Goal: Task Accomplishment & Management: Complete application form

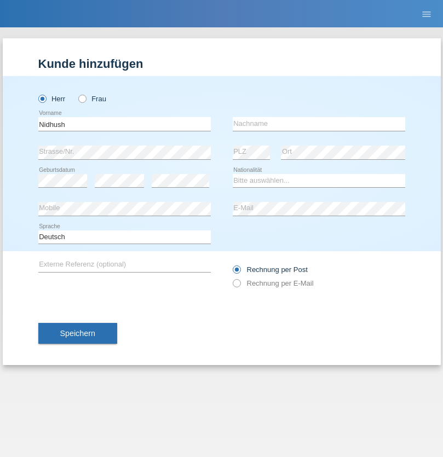
type input "Nidhush"
click at [318, 124] on input "text" at bounding box center [319, 124] width 172 height 14
type input "Sivalingam"
select select "CH"
select select "en"
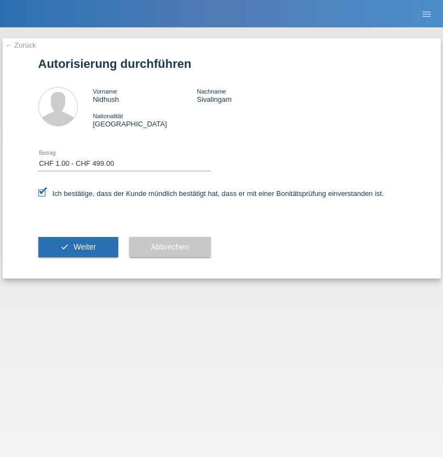
select select "1"
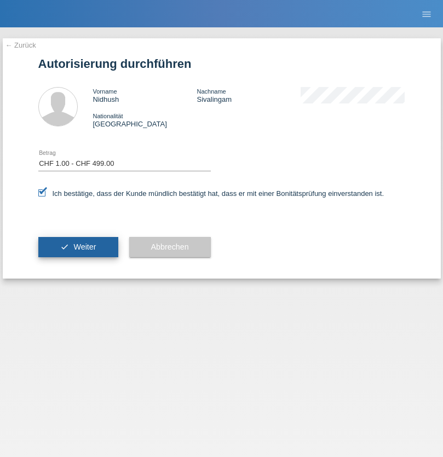
click at [78, 247] on span "Weiter" at bounding box center [84, 246] width 22 height 9
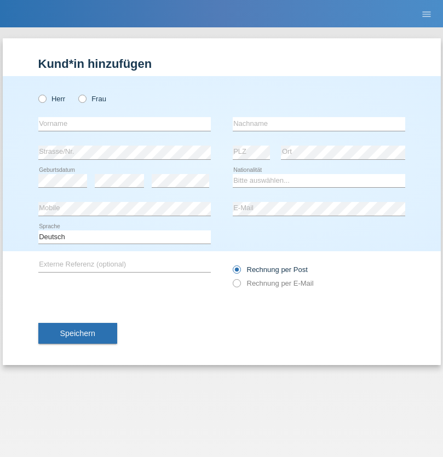
radio input "true"
click at [124, 124] on input "text" at bounding box center [124, 124] width 172 height 14
type input "Jorge"
click at [318, 124] on input "text" at bounding box center [319, 124] width 172 height 14
type input "SANTOS"
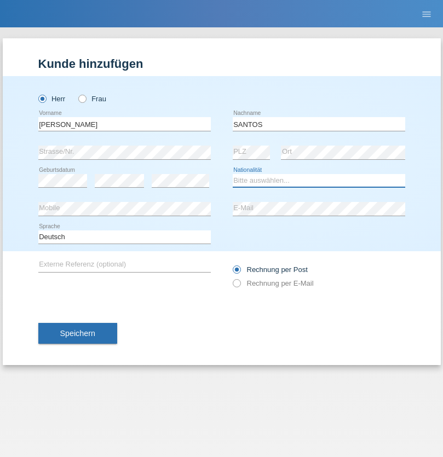
select select "PT"
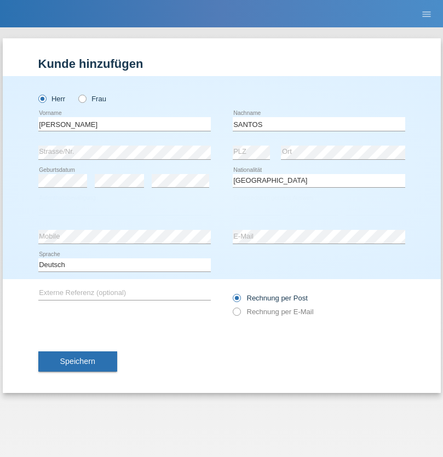
select select "C"
select select "26"
select select "12"
select select "2013"
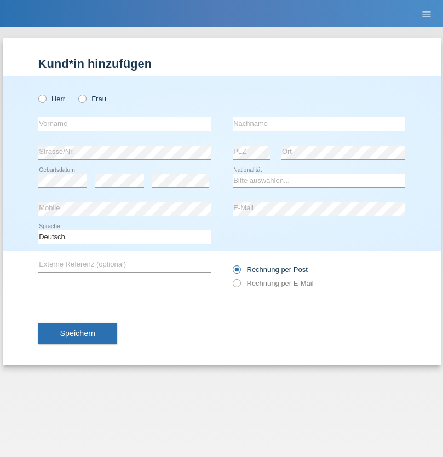
radio input "true"
click at [124, 124] on input "text" at bounding box center [124, 124] width 172 height 14
type input "Jörg"
click at [318, 124] on input "text" at bounding box center [319, 124] width 172 height 14
type input "Traksel"
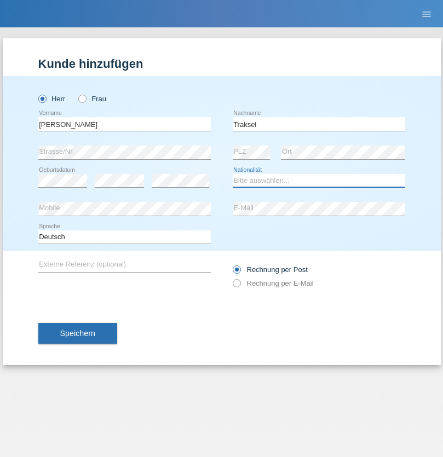
select select "DE"
select select "C"
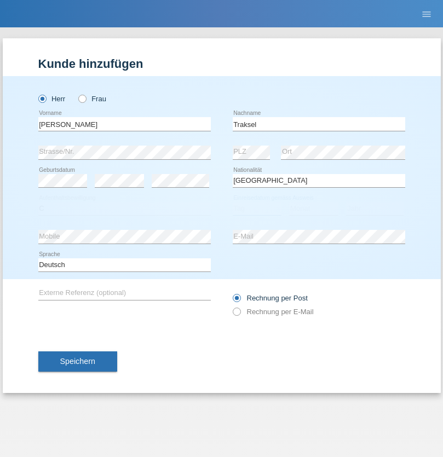
select select "01"
select select "07"
select select "2008"
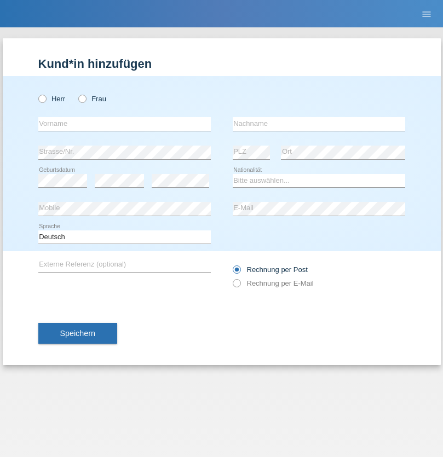
radio input "true"
click at [124, 124] on input "text" at bounding box center [124, 124] width 172 height 14
type input "Tanja"
click at [318, 124] on input "text" at bounding box center [319, 124] width 172 height 14
type input "Wälte"
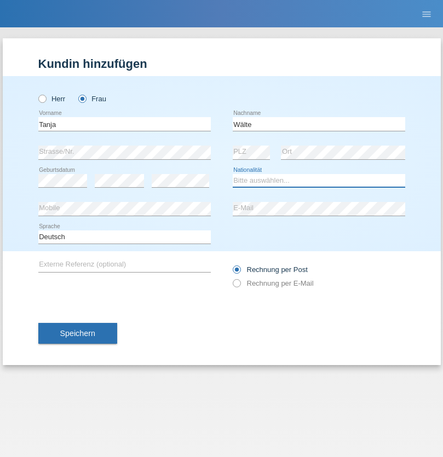
select select "CH"
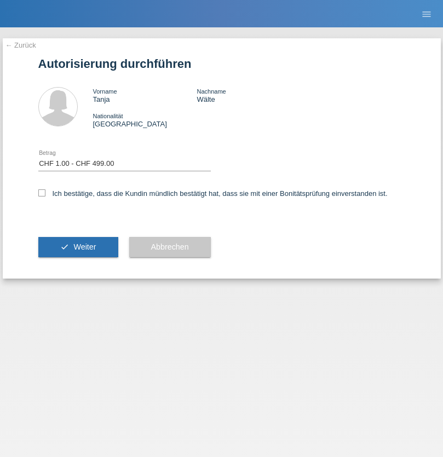
select select "1"
checkbox input "true"
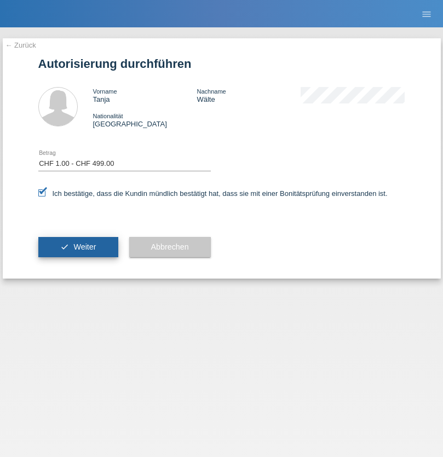
click at [78, 247] on span "Weiter" at bounding box center [84, 246] width 22 height 9
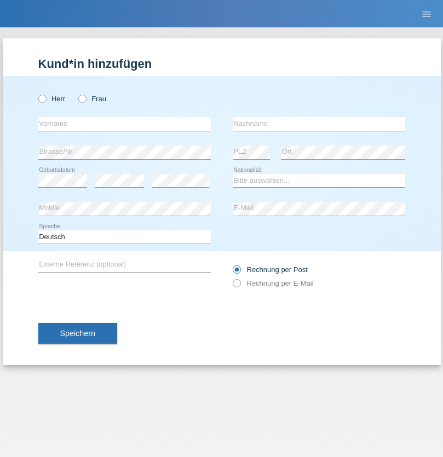
radio input "true"
click at [124, 124] on input "text" at bounding box center [124, 124] width 172 height 14
type input "Asia"
click at [318, 124] on input "text" at bounding box center [319, 124] width 172 height 14
type input "Riva"
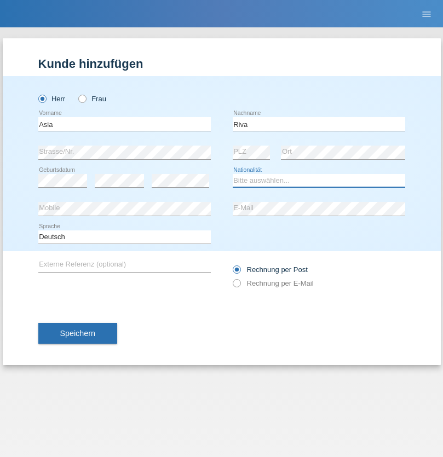
select select "IT"
select select "C"
select select "01"
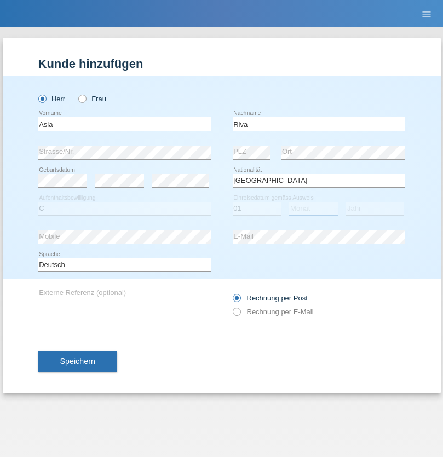
select select "06"
select select "2021"
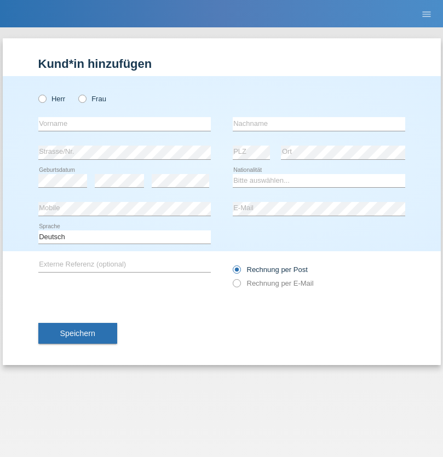
radio input "true"
click at [124, 124] on input "text" at bounding box center [124, 124] width 172 height 14
type input "Firas"
click at [318, 124] on input "text" at bounding box center [319, 124] width 172 height 14
type input "Khalil"
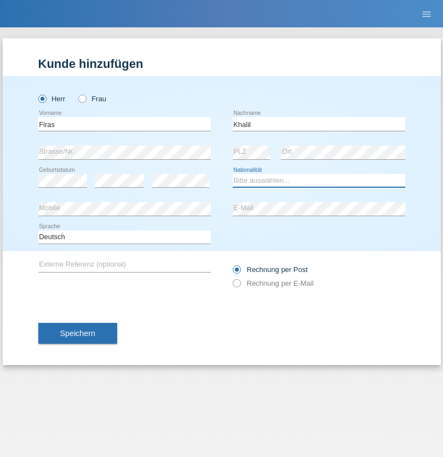
select select "IT"
select select "C"
select select "01"
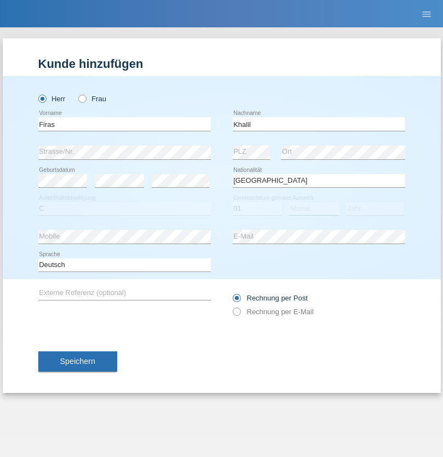
select select "03"
select select "2021"
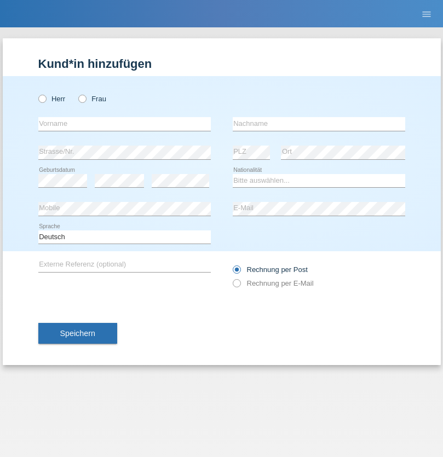
radio input "true"
click at [124, 124] on input "text" at bounding box center [124, 124] width 172 height 14
type input "Diego"
click at [318, 124] on input "text" at bounding box center [319, 124] width 172 height 14
type input "Patera"
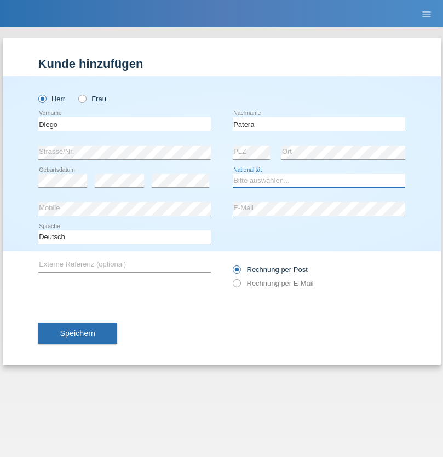
select select "CH"
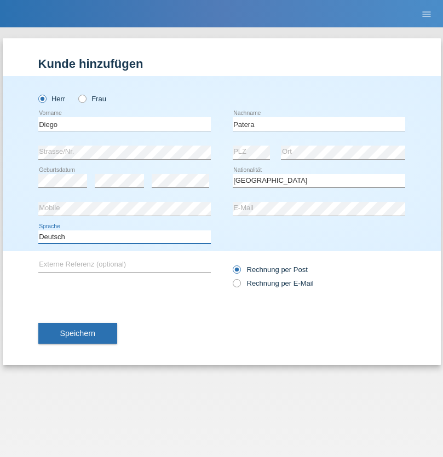
select select "en"
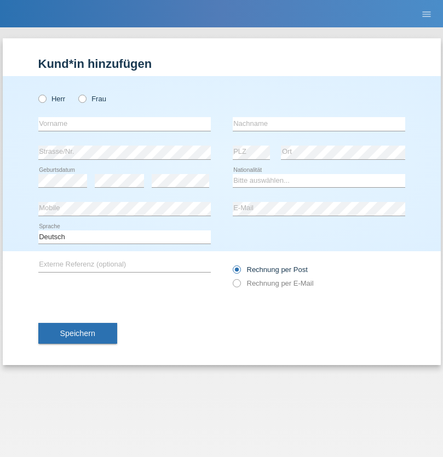
radio input "true"
click at [124, 124] on input "text" at bounding box center [124, 124] width 172 height 14
type input "Ketty"
click at [318, 124] on input "text" at bounding box center [319, 124] width 172 height 14
type input "Kalupnath"
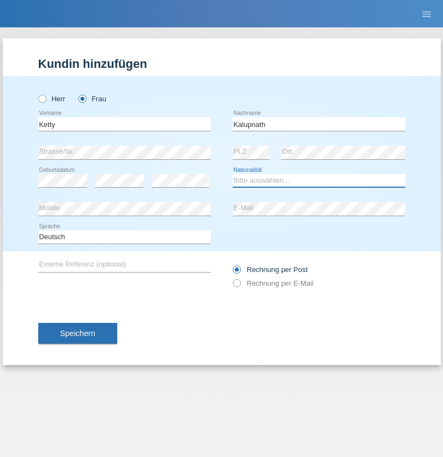
select select "CH"
radio input "true"
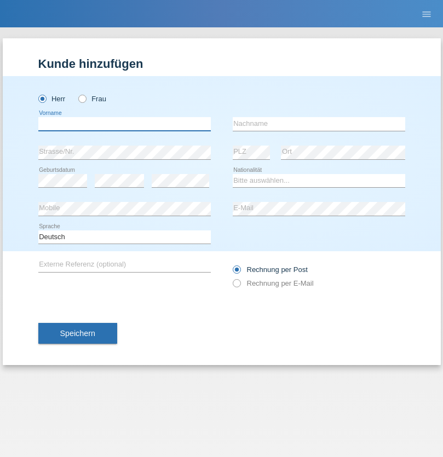
click at [124, 124] on input "text" at bounding box center [124, 124] width 172 height 14
type input "[PERSON_NAME]"
click at [318, 124] on input "text" at bounding box center [319, 124] width 172 height 14
type input "Mucha"
select select "CH"
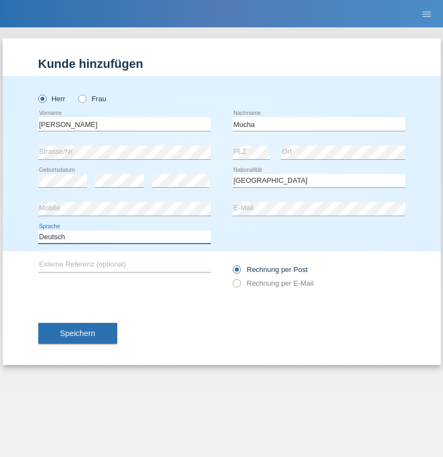
select select "en"
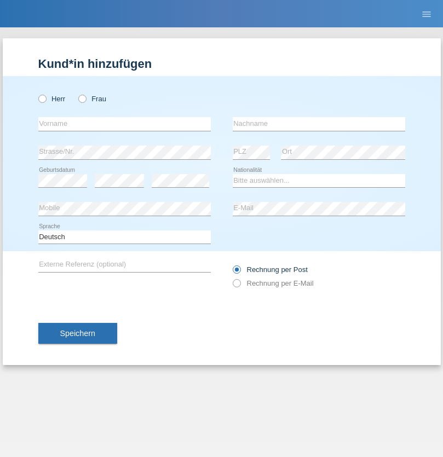
radio input "true"
click at [124, 124] on input "text" at bounding box center [124, 124] width 172 height 14
type input "Franziska"
click at [318, 124] on input "text" at bounding box center [319, 124] width 172 height 14
type input "Starke"
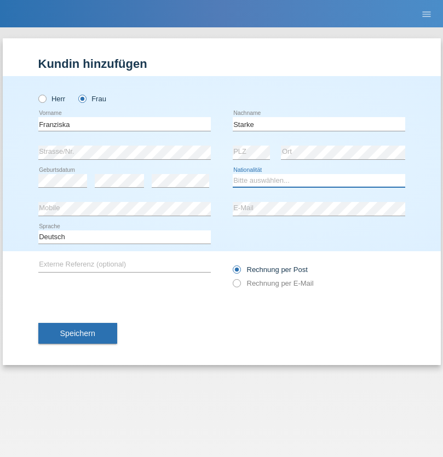
select select "DE"
select select "C"
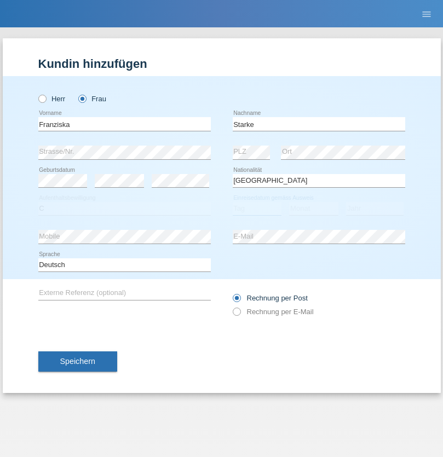
select select "01"
select select "03"
select select "1985"
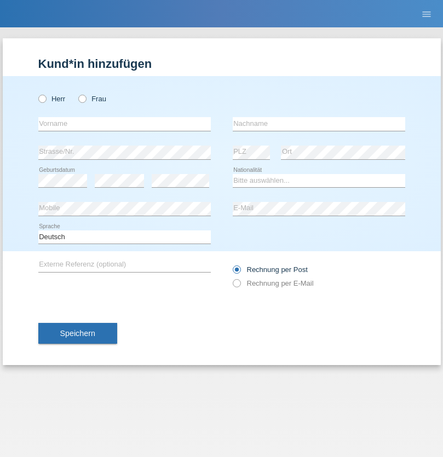
radio input "true"
click at [124, 124] on input "text" at bounding box center [124, 124] width 172 height 14
type input "[DEMOGRAPHIC_DATA]"
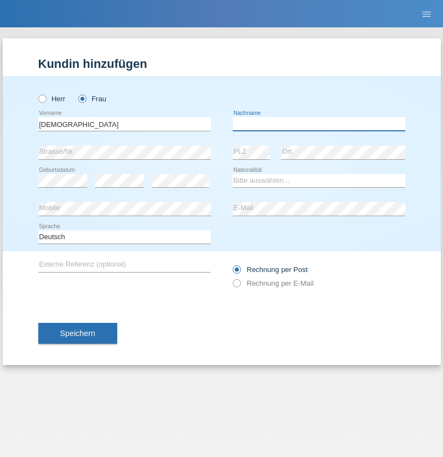
click at [318, 124] on input "text" at bounding box center [319, 124] width 172 height 14
type input "Cimbaljević"
select select "HR"
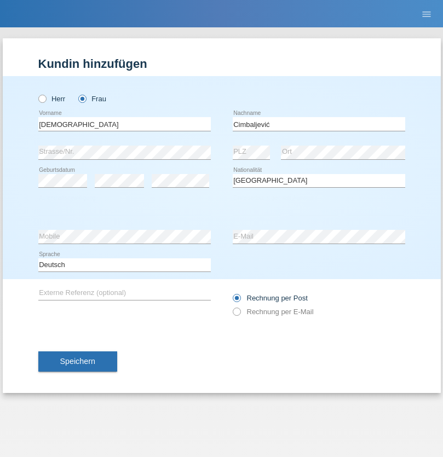
select select "C"
select select "13"
select select "08"
select select "2021"
